Goal: Task Accomplishment & Management: Use online tool/utility

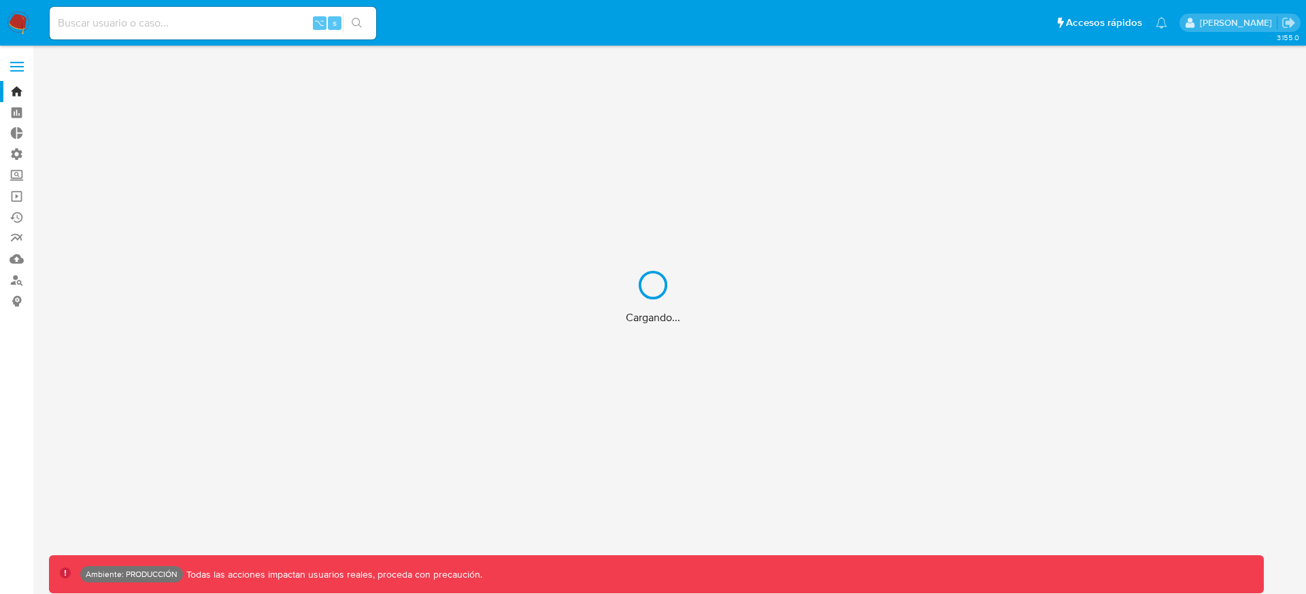
click at [18, 221] on div "Cargando..." at bounding box center [653, 297] width 1306 height 594
click at [21, 219] on link "Ejecuciones automáticas" at bounding box center [81, 217] width 162 height 21
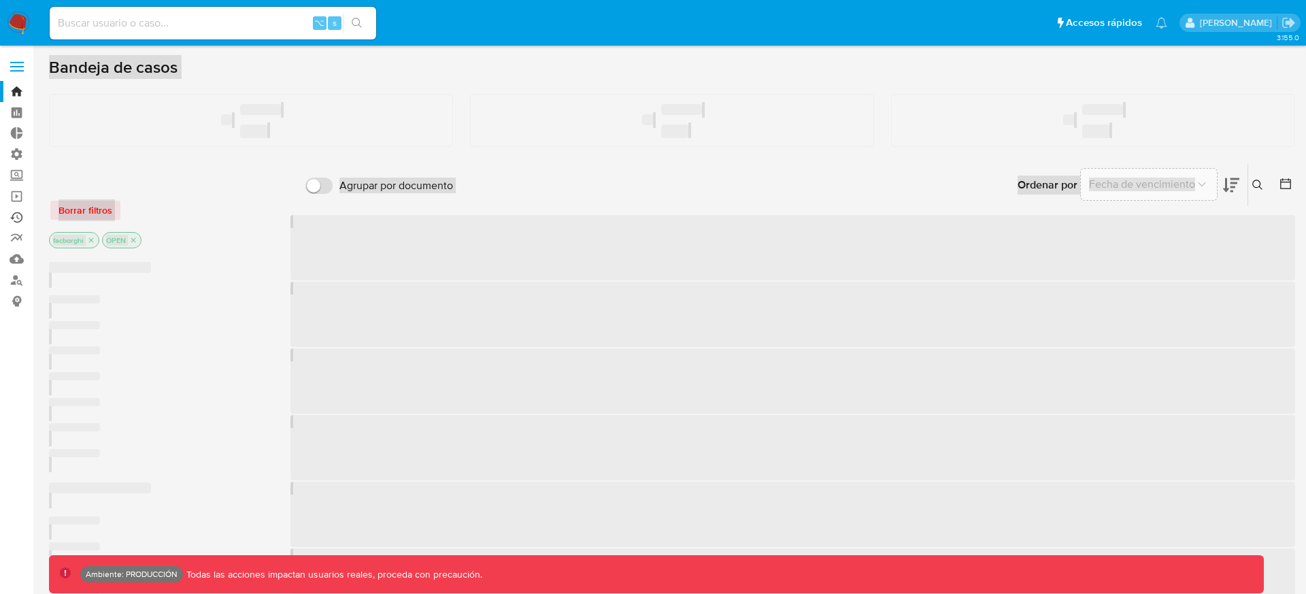
click at [21, 219] on link "Ejecuciones automáticas" at bounding box center [81, 217] width 162 height 21
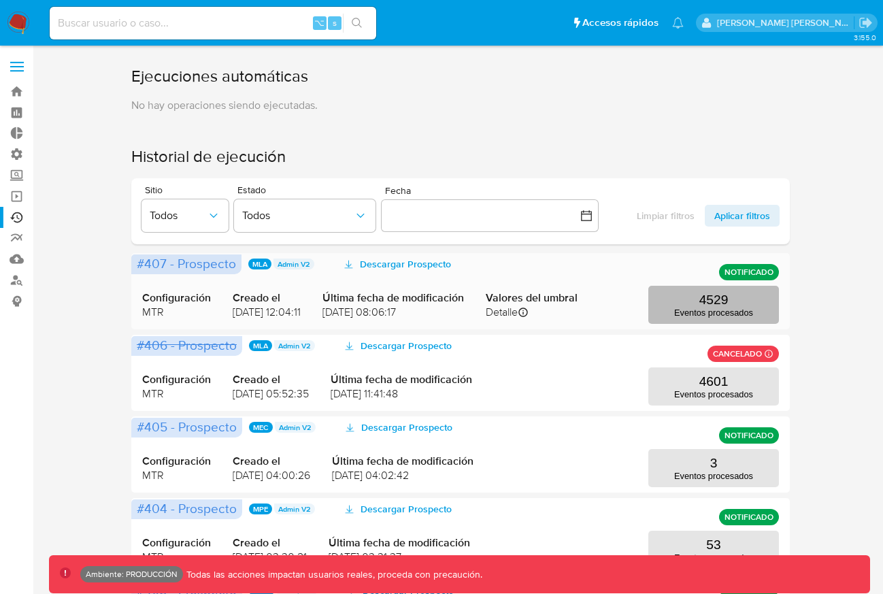
click at [697, 323] on button "4529 Eventos procesados" at bounding box center [713, 305] width 131 height 38
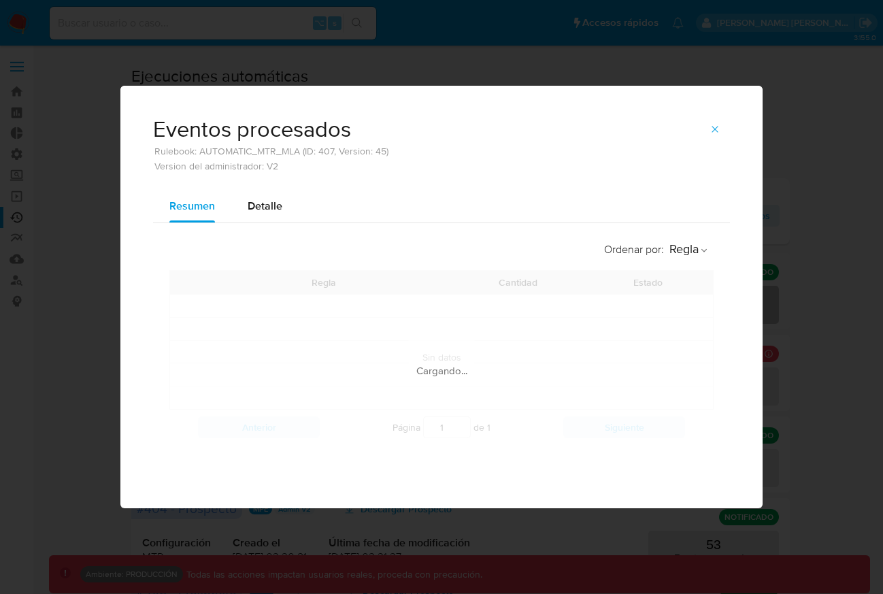
click at [697, 323] on div "Ordenar por : [PERSON_NAME] Cantidad Estado Anterior Página 1 de 1 Siguiente Si…" at bounding box center [441, 339] width 577 height 233
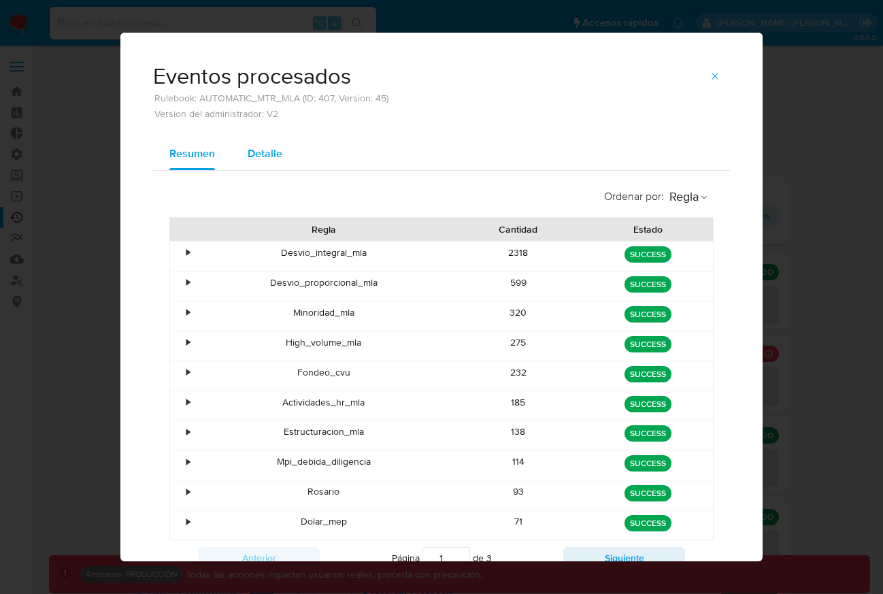
click at [273, 150] on span "Detalle" at bounding box center [265, 154] width 35 height 16
select select "10"
